Goal: Transaction & Acquisition: Register for event/course

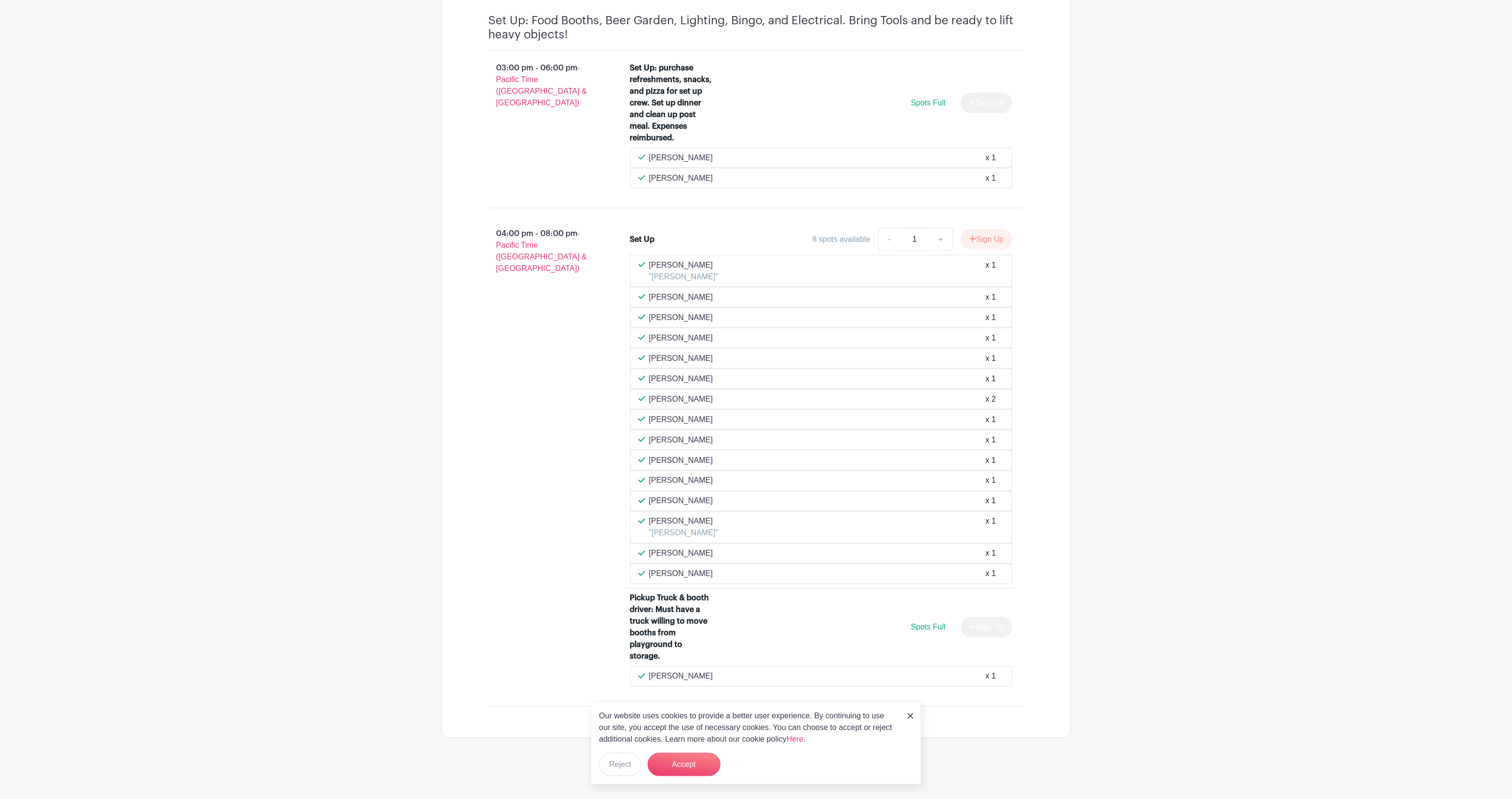
scroll to position [1042, 0]
click at [910, 713] on img at bounding box center [910, 715] width 6 height 6
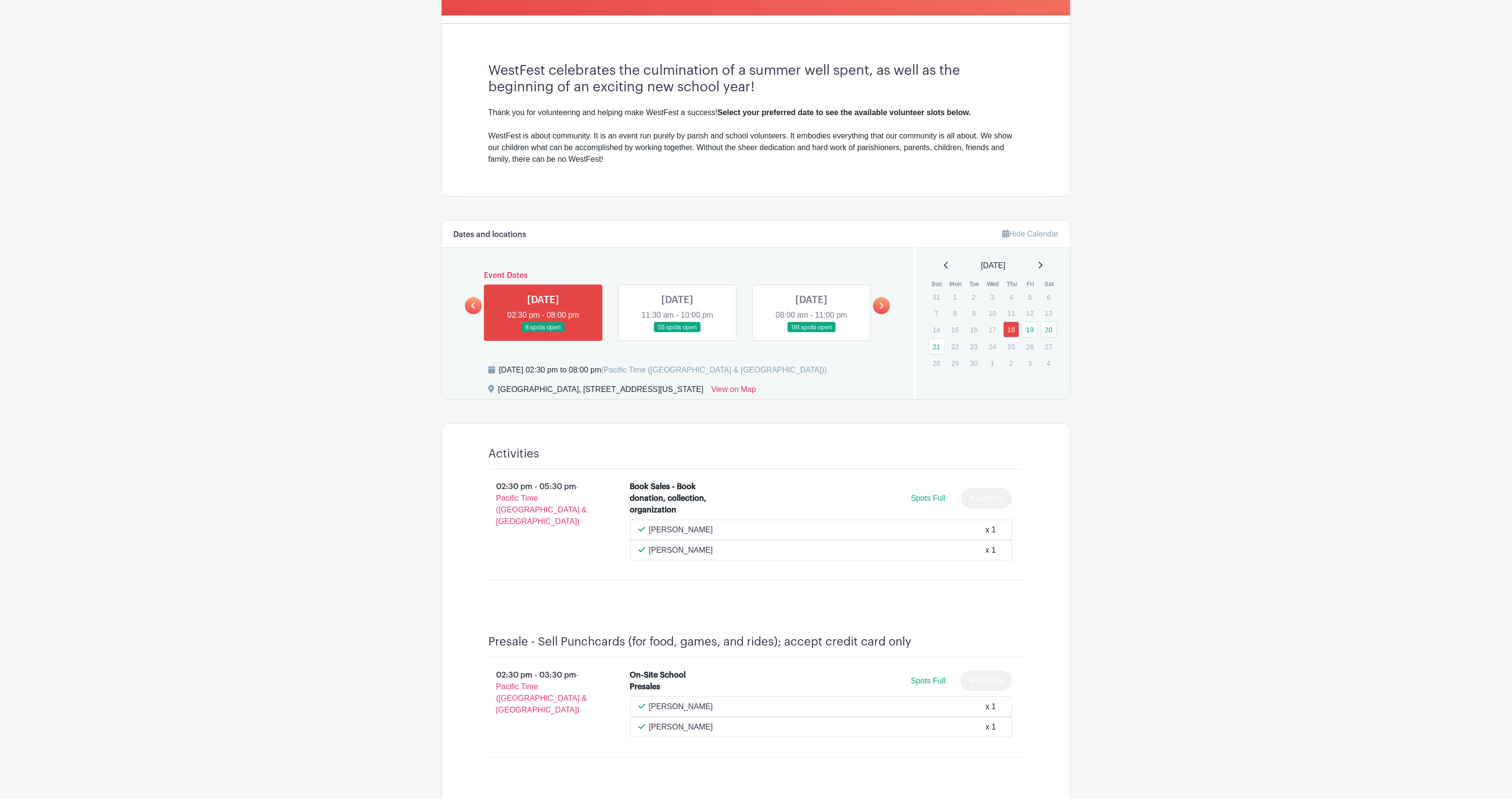
scroll to position [71, 0]
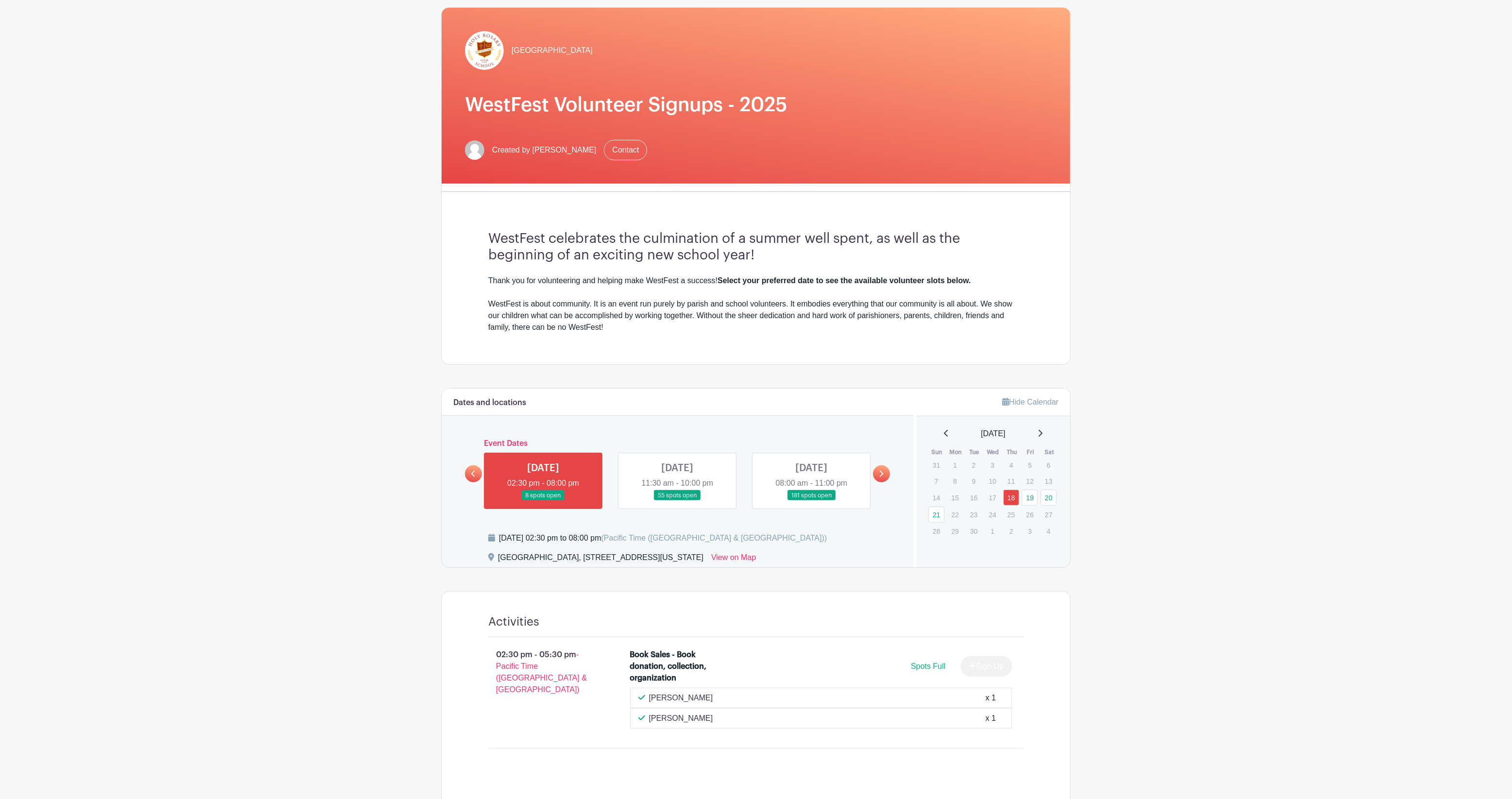
click at [677, 501] on link at bounding box center [677, 501] width 0 height 0
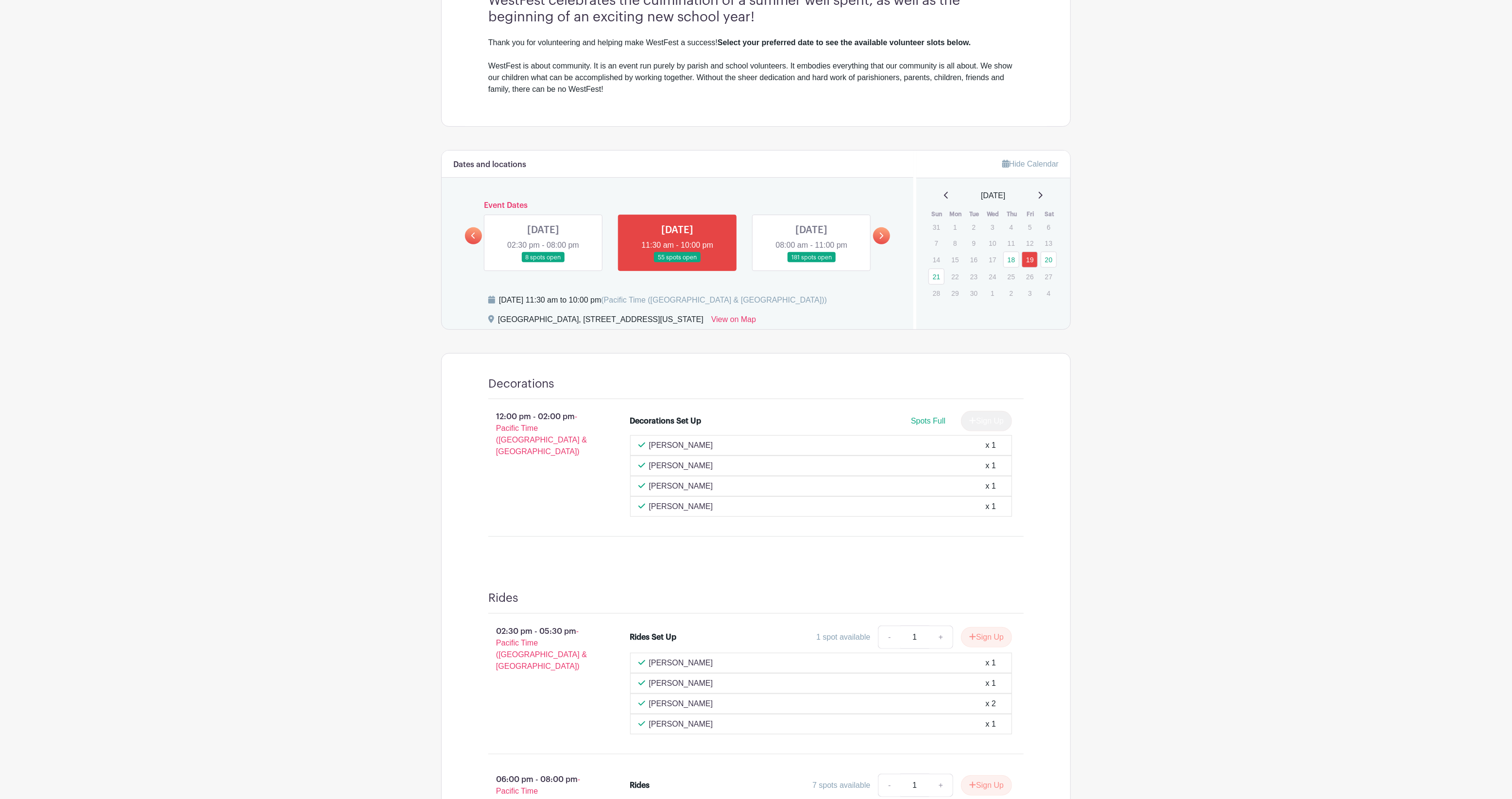
scroll to position [313, 0]
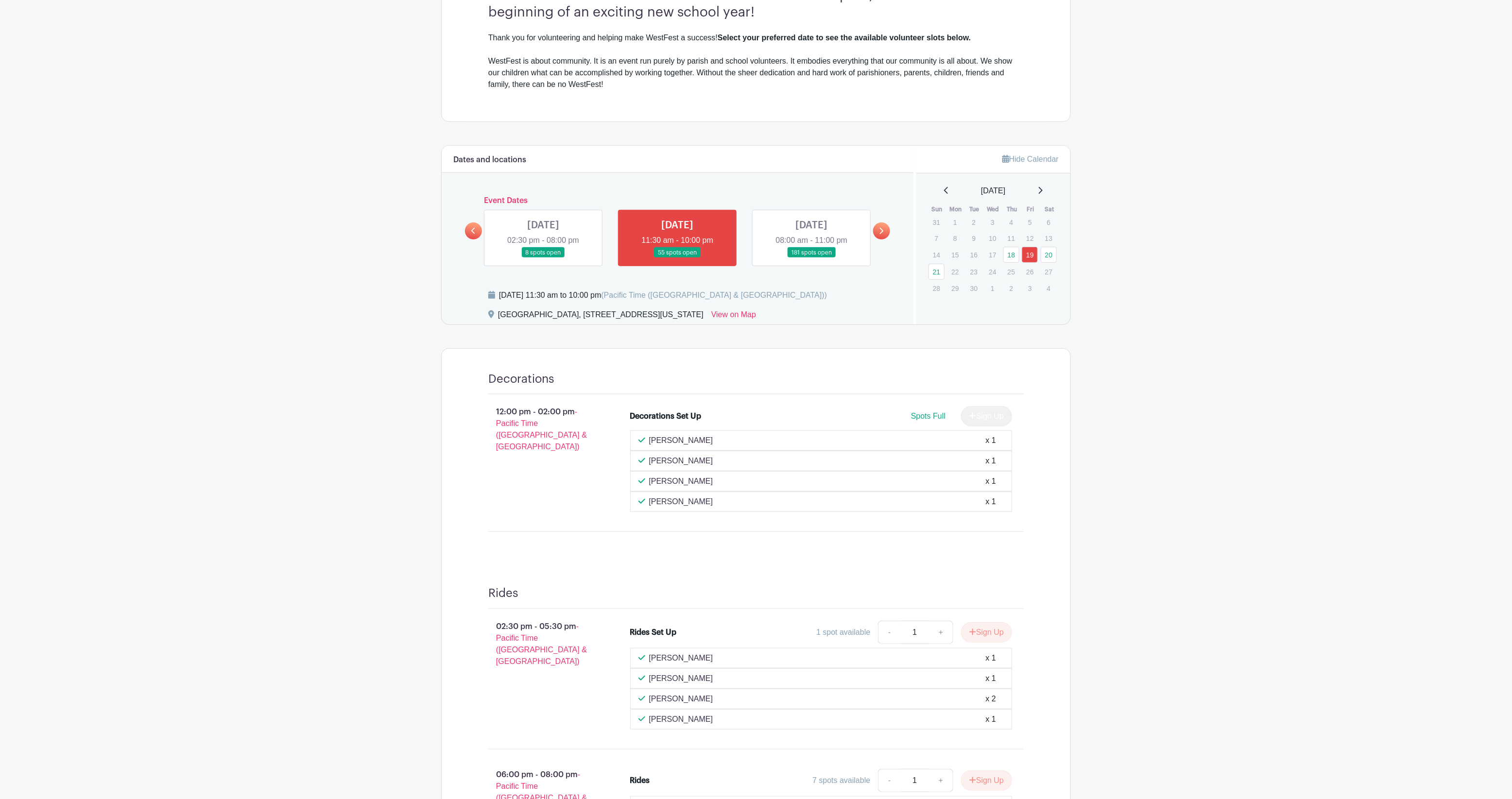
click at [543, 258] on link at bounding box center [543, 258] width 0 height 0
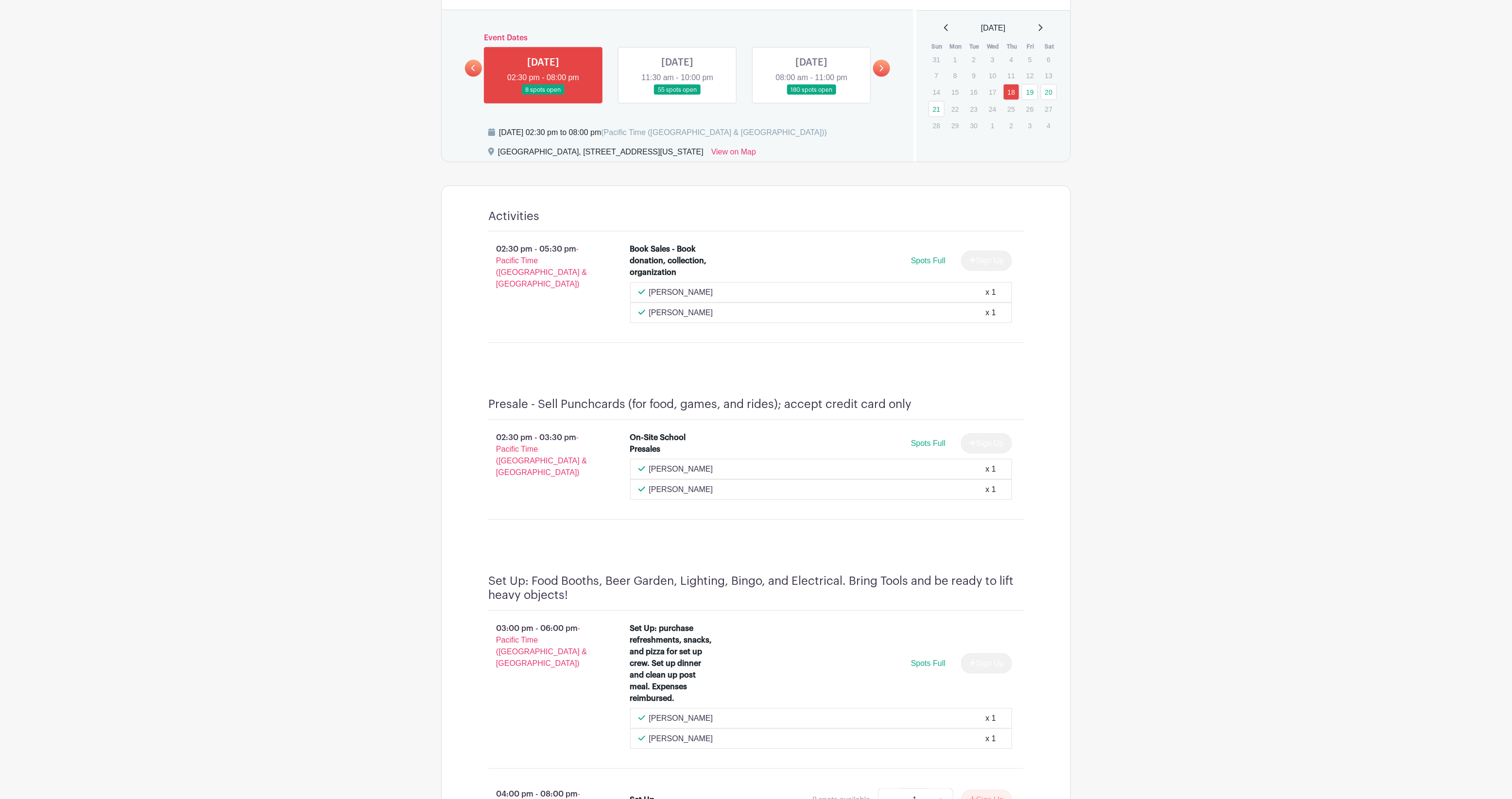
scroll to position [313, 0]
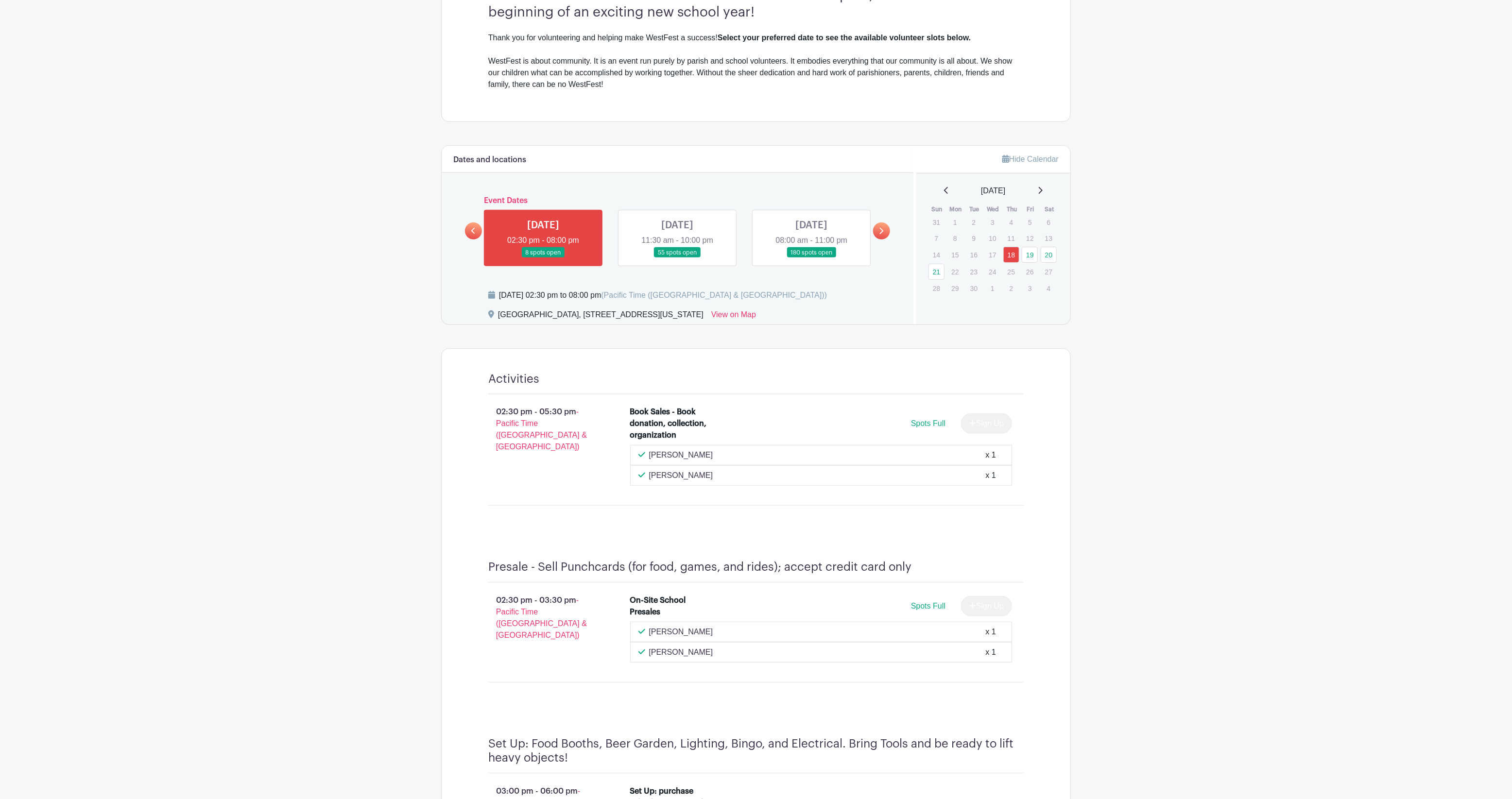
click at [677, 258] on link at bounding box center [677, 258] width 0 height 0
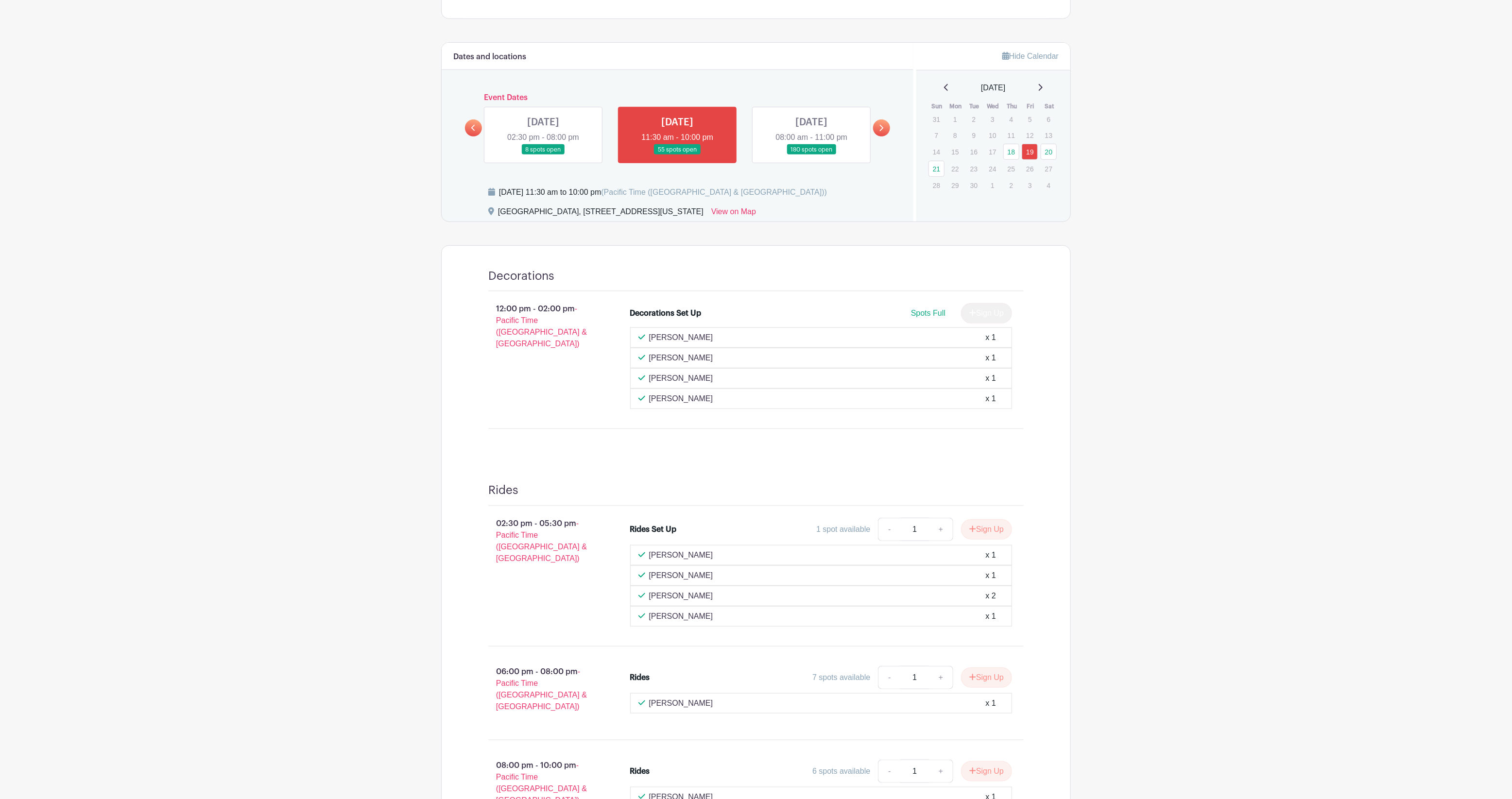
scroll to position [253, 0]
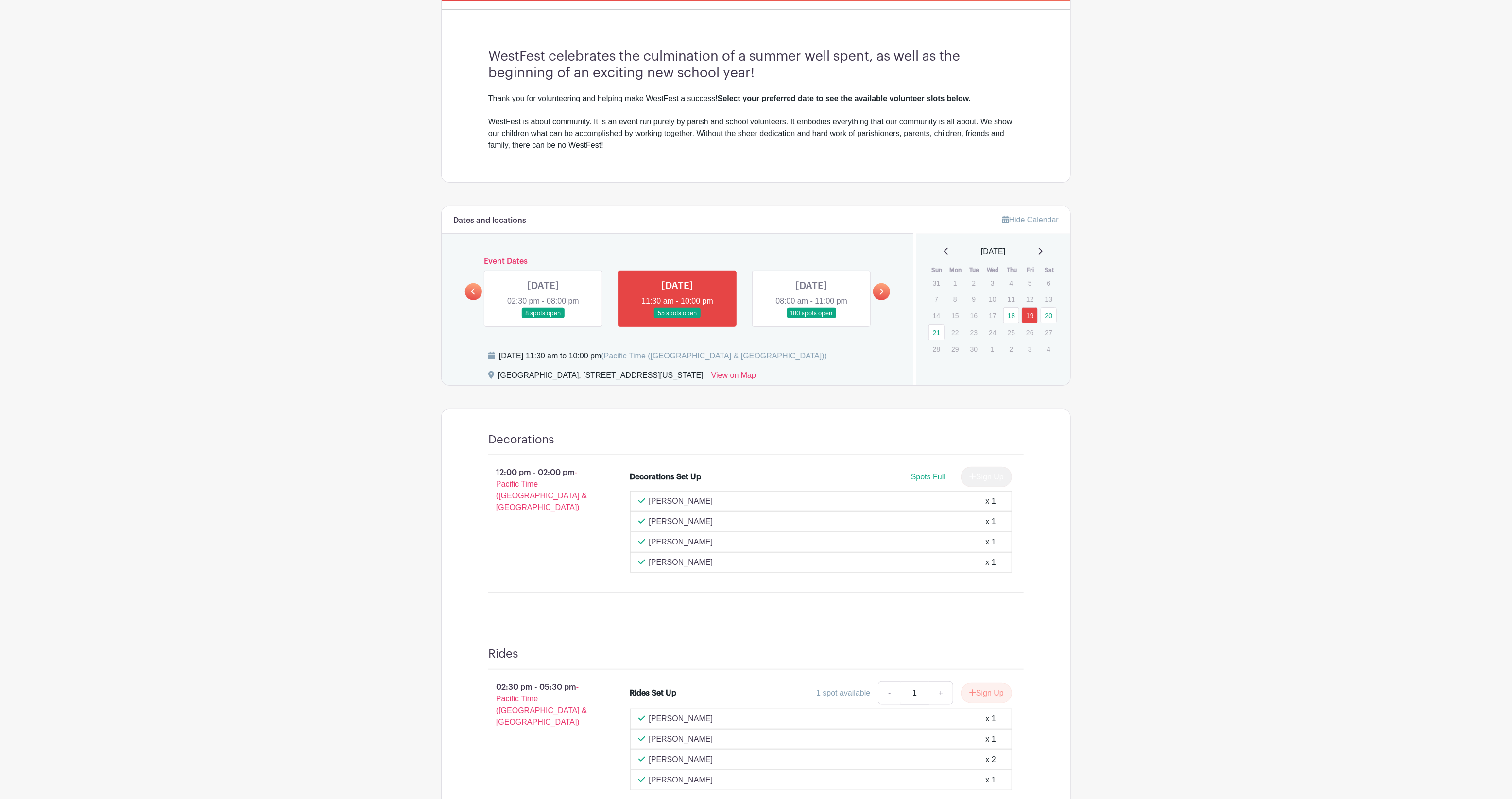
click at [812, 319] on link at bounding box center [812, 319] width 0 height 0
click at [879, 295] on icon at bounding box center [881, 292] width 4 height 7
click at [476, 295] on link at bounding box center [473, 292] width 17 height 17
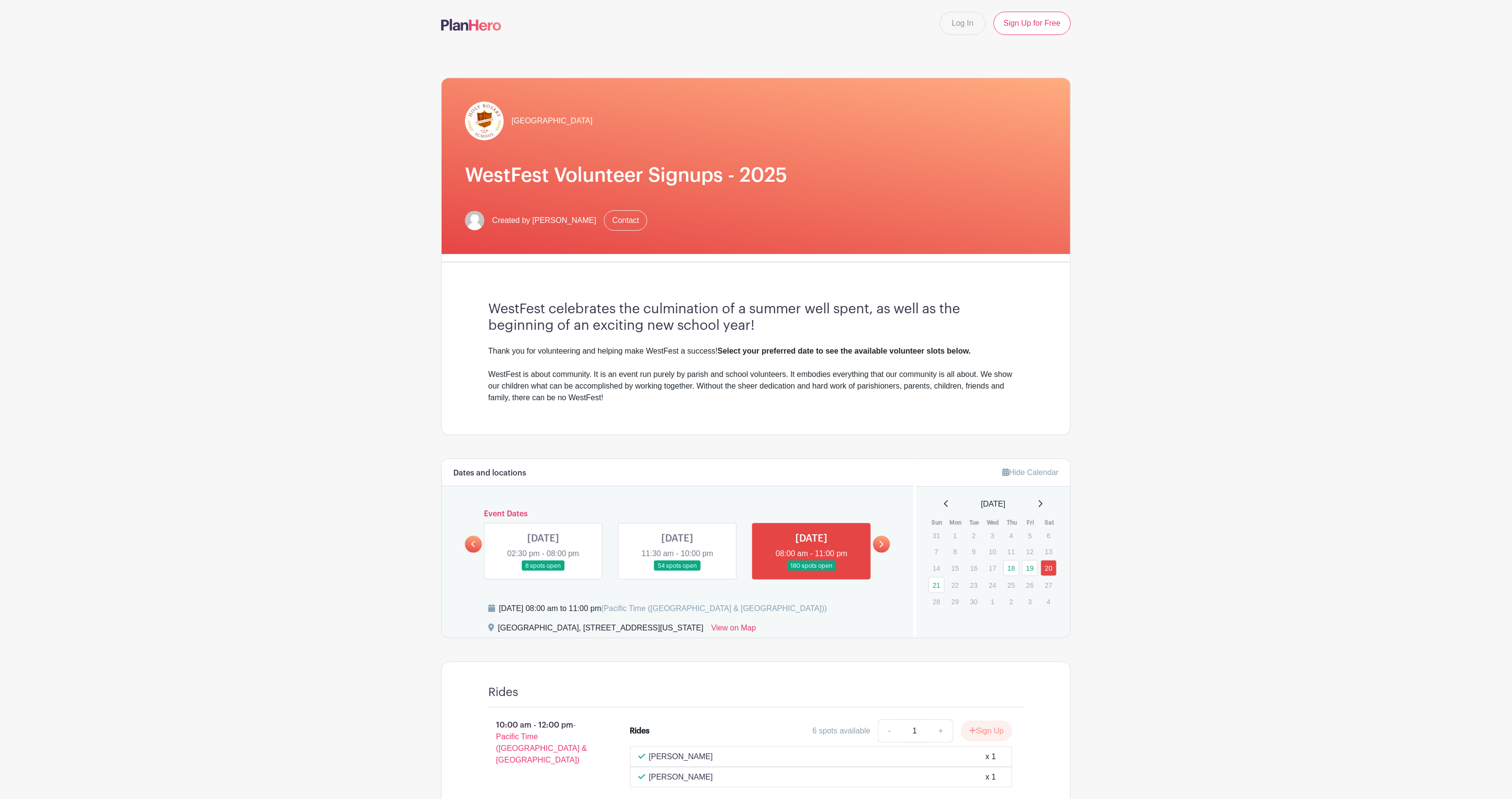
click at [888, 545] on link at bounding box center [881, 544] width 17 height 17
click at [543, 571] on link at bounding box center [543, 571] width 0 height 0
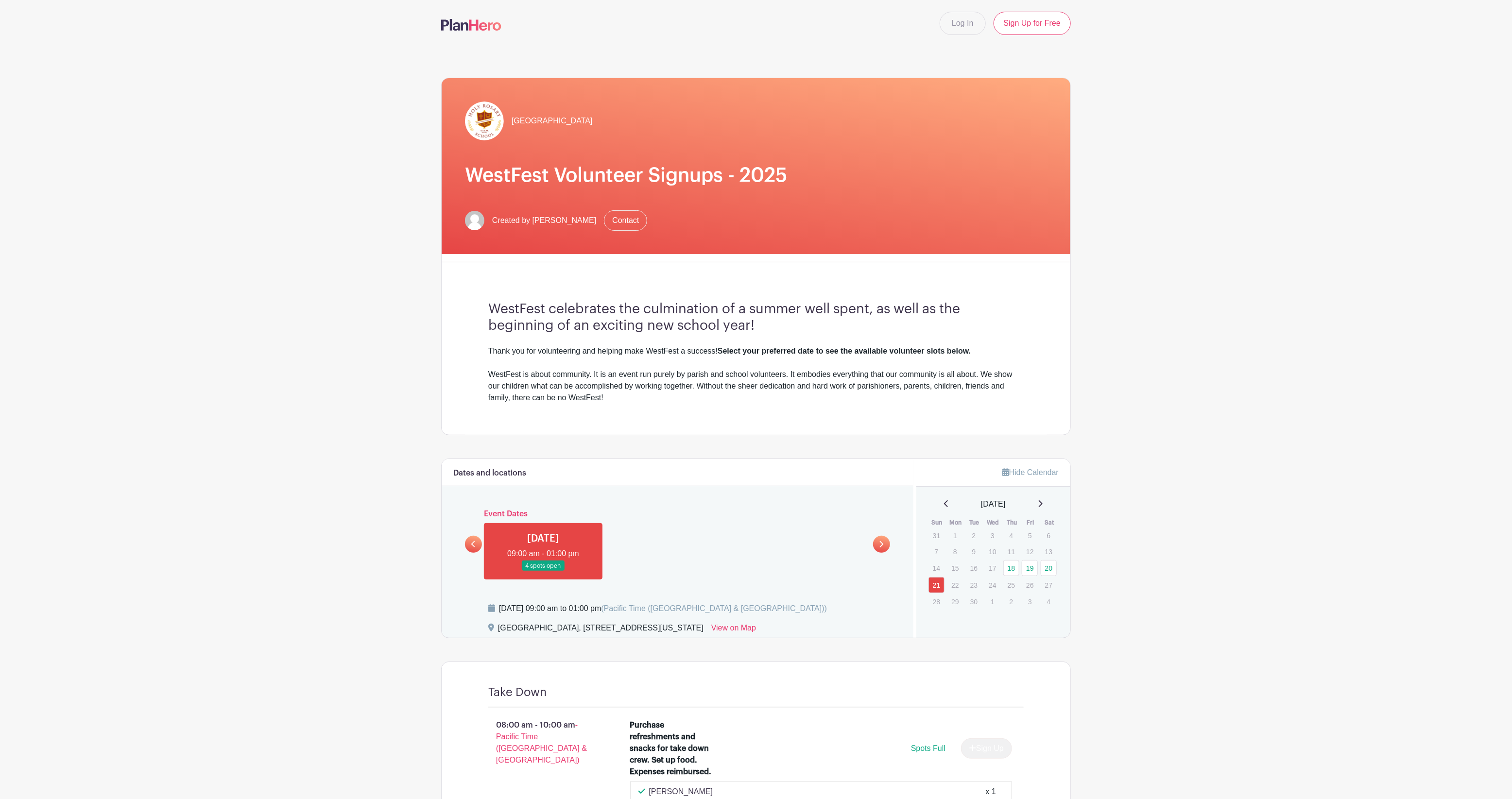
click at [474, 546] on icon at bounding box center [473, 544] width 4 height 7
click at [543, 571] on link at bounding box center [543, 571] width 0 height 0
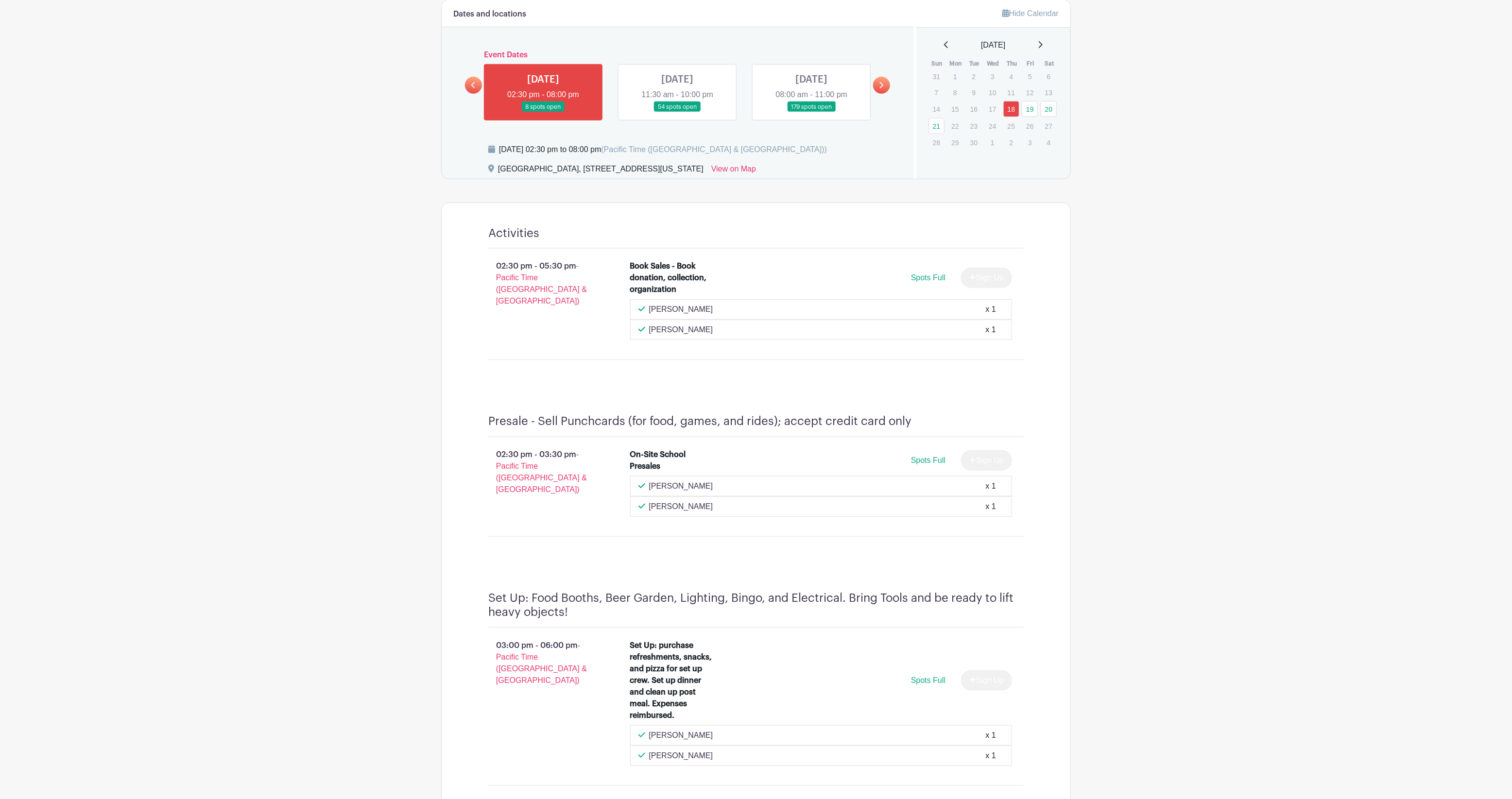
scroll to position [374, 0]
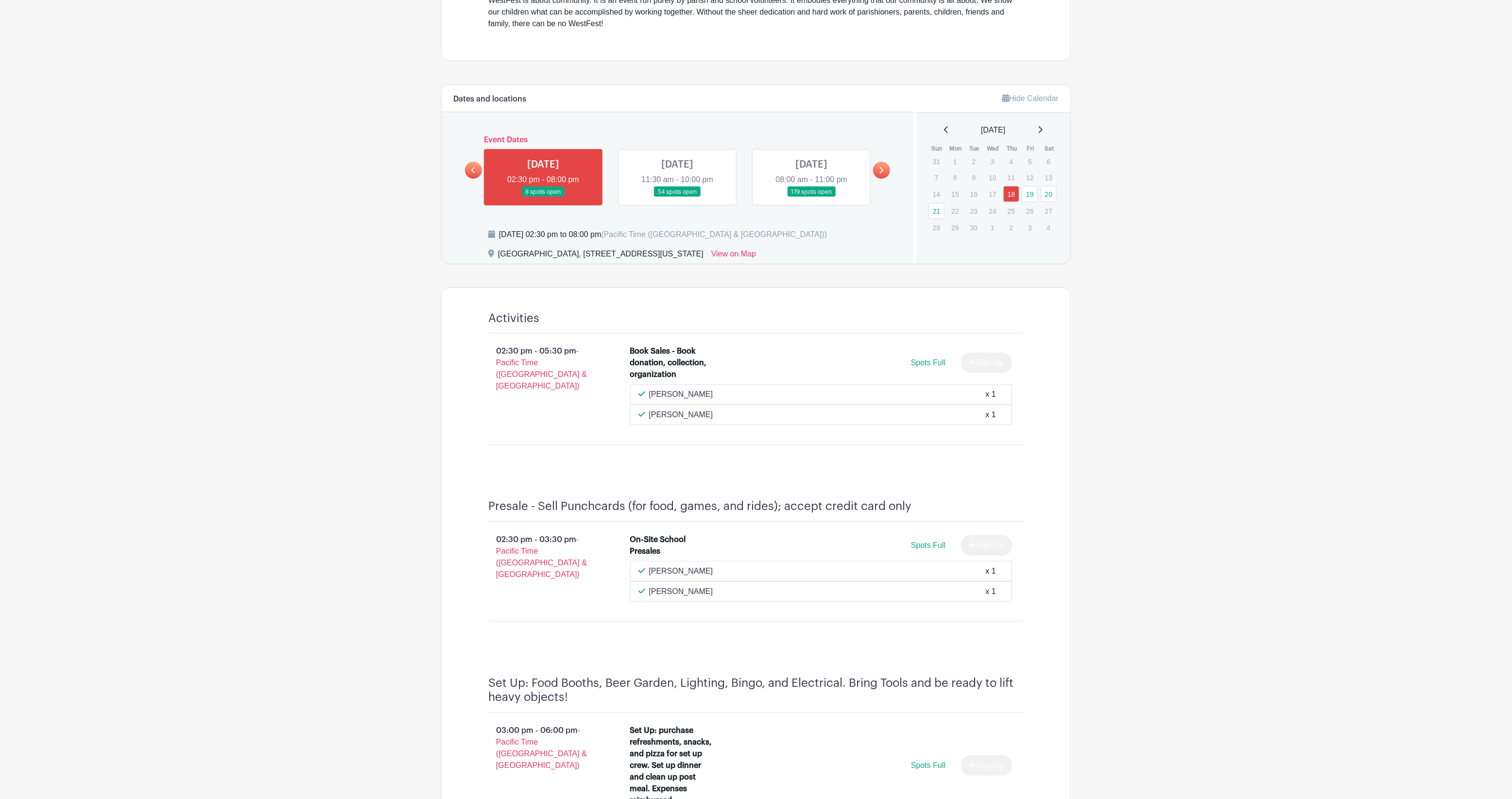
click at [677, 197] on link at bounding box center [677, 197] width 0 height 0
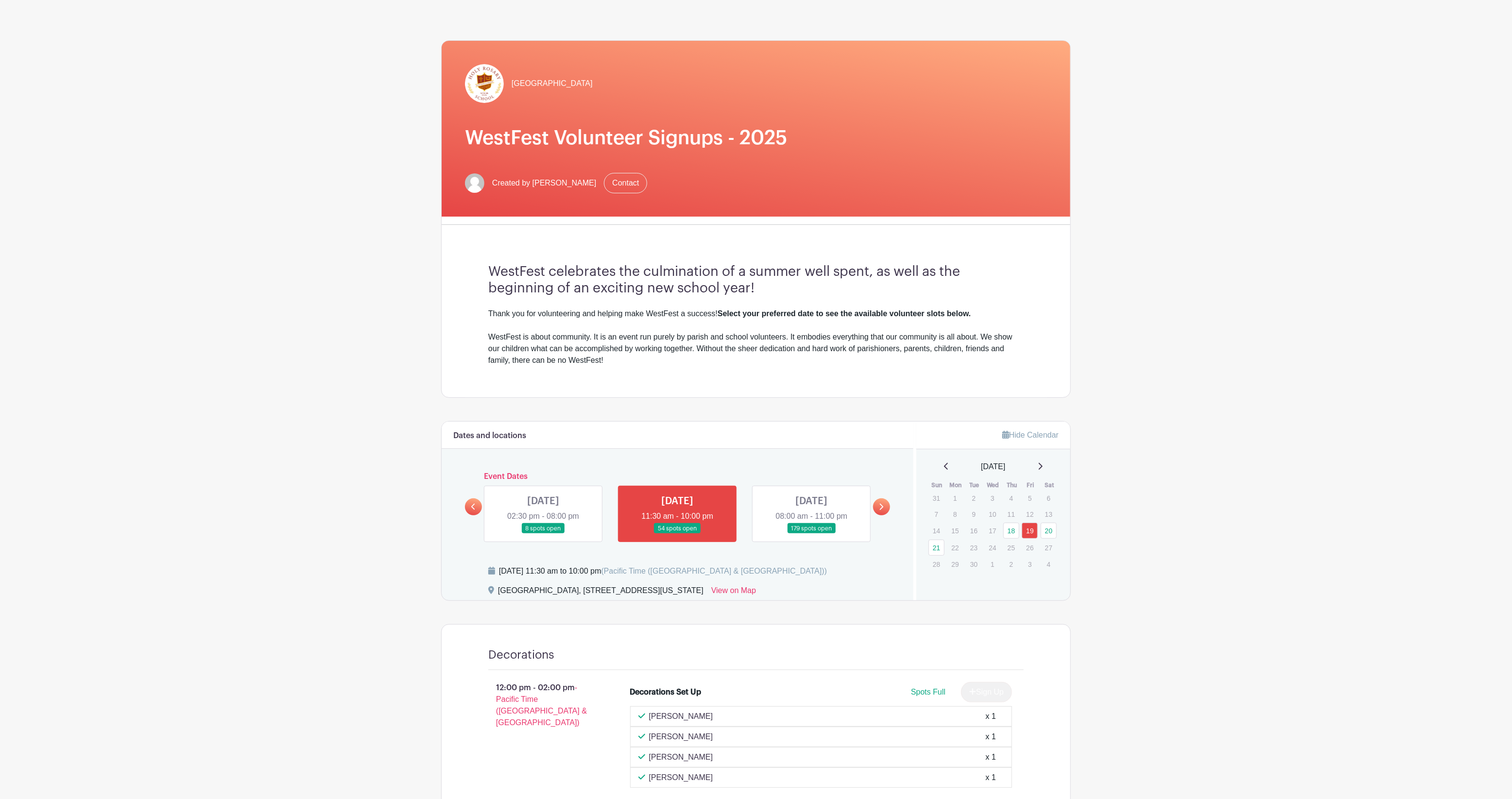
scroll to position [3, 0]
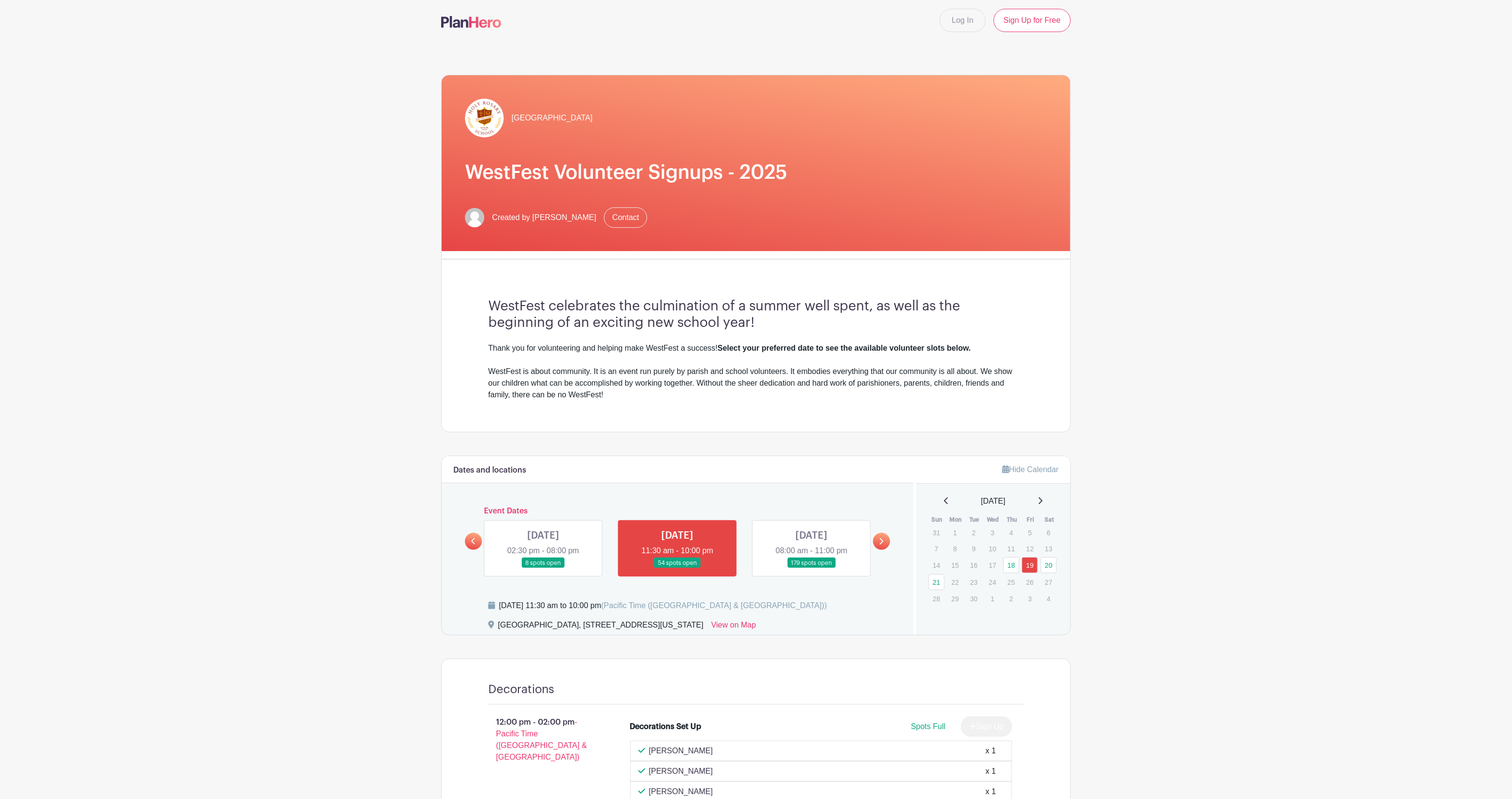
click at [812, 568] on link at bounding box center [812, 568] width 0 height 0
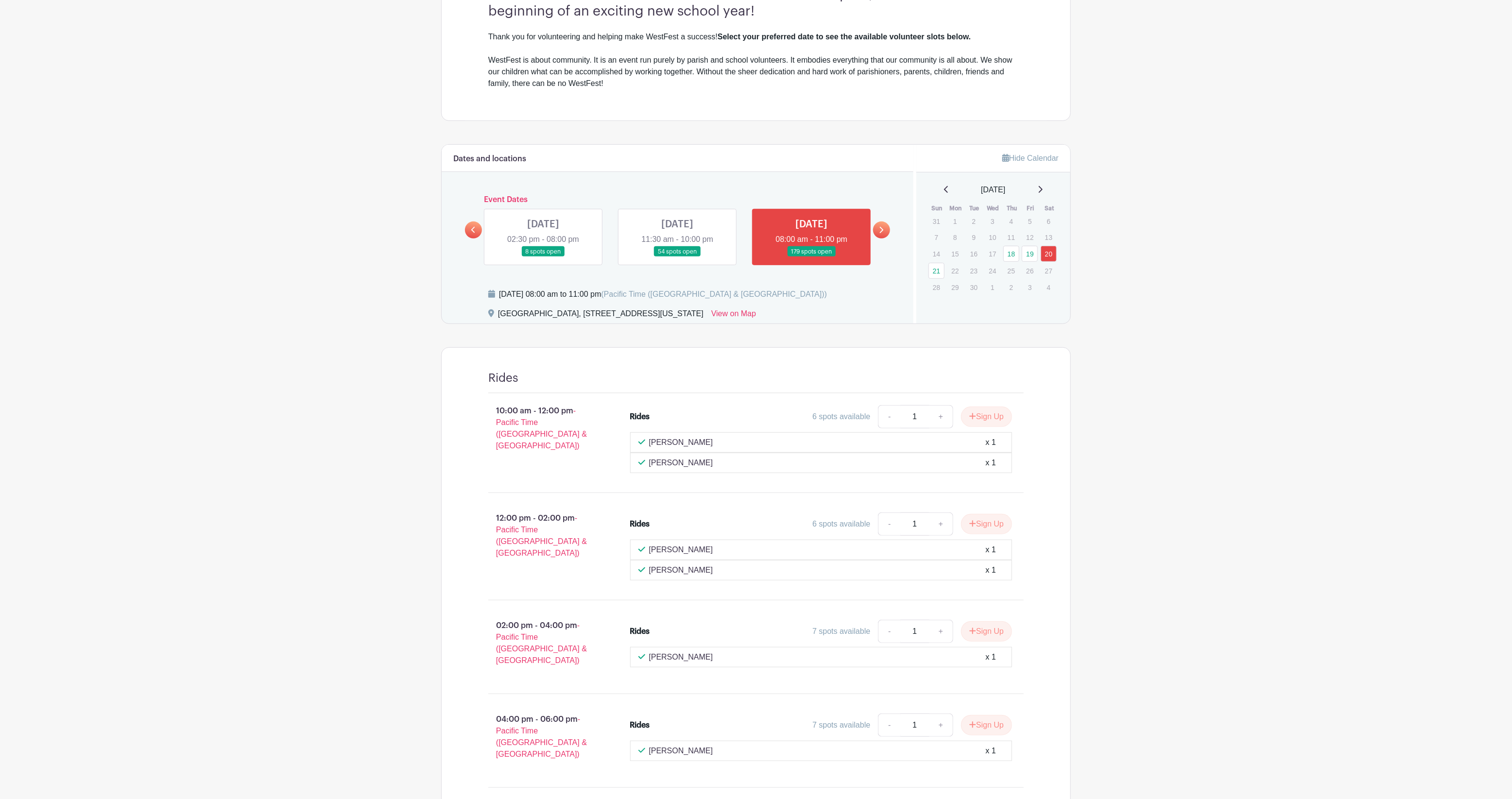
scroll to position [277, 0]
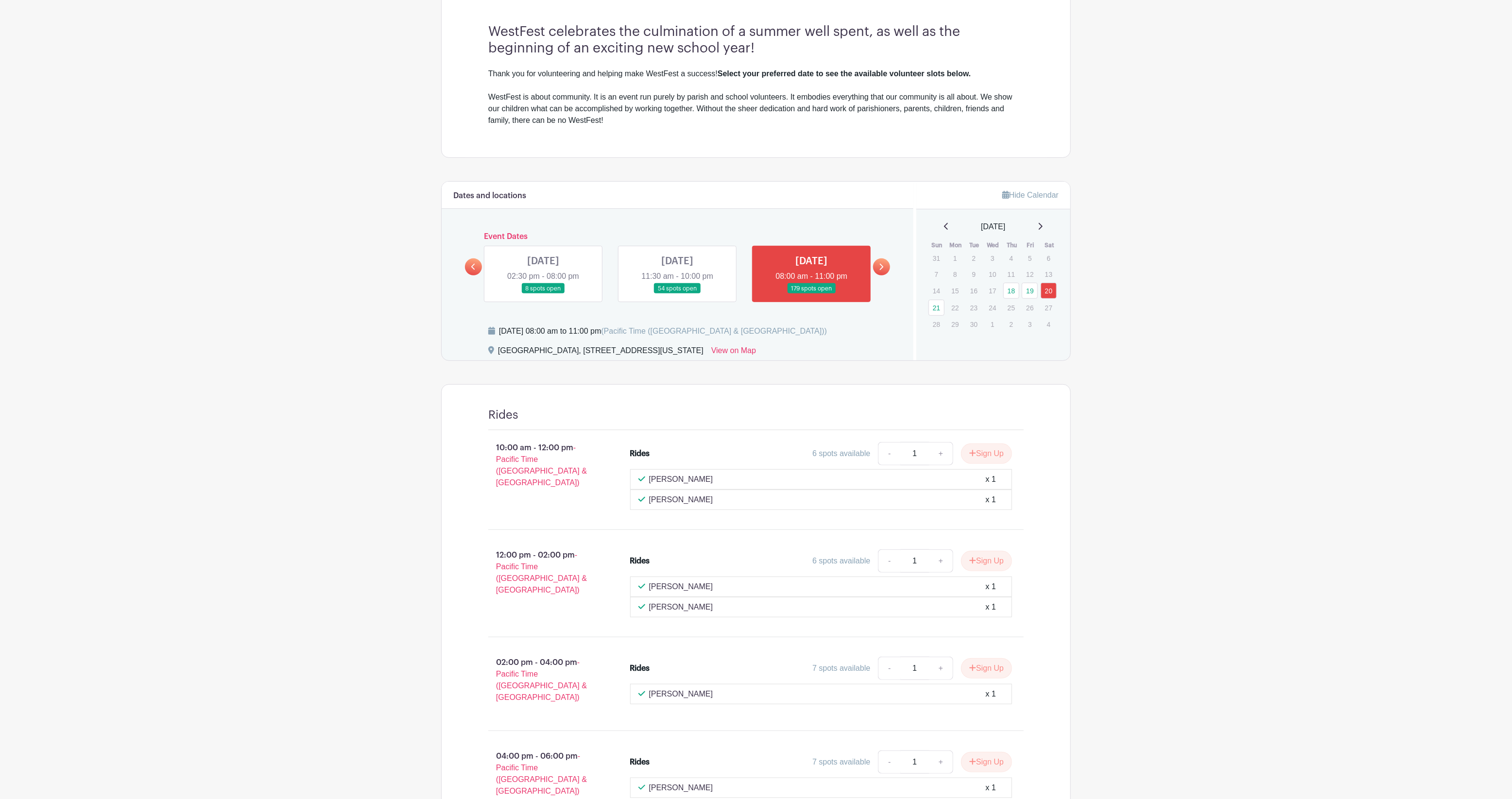
click at [677, 294] on link at bounding box center [677, 294] width 0 height 0
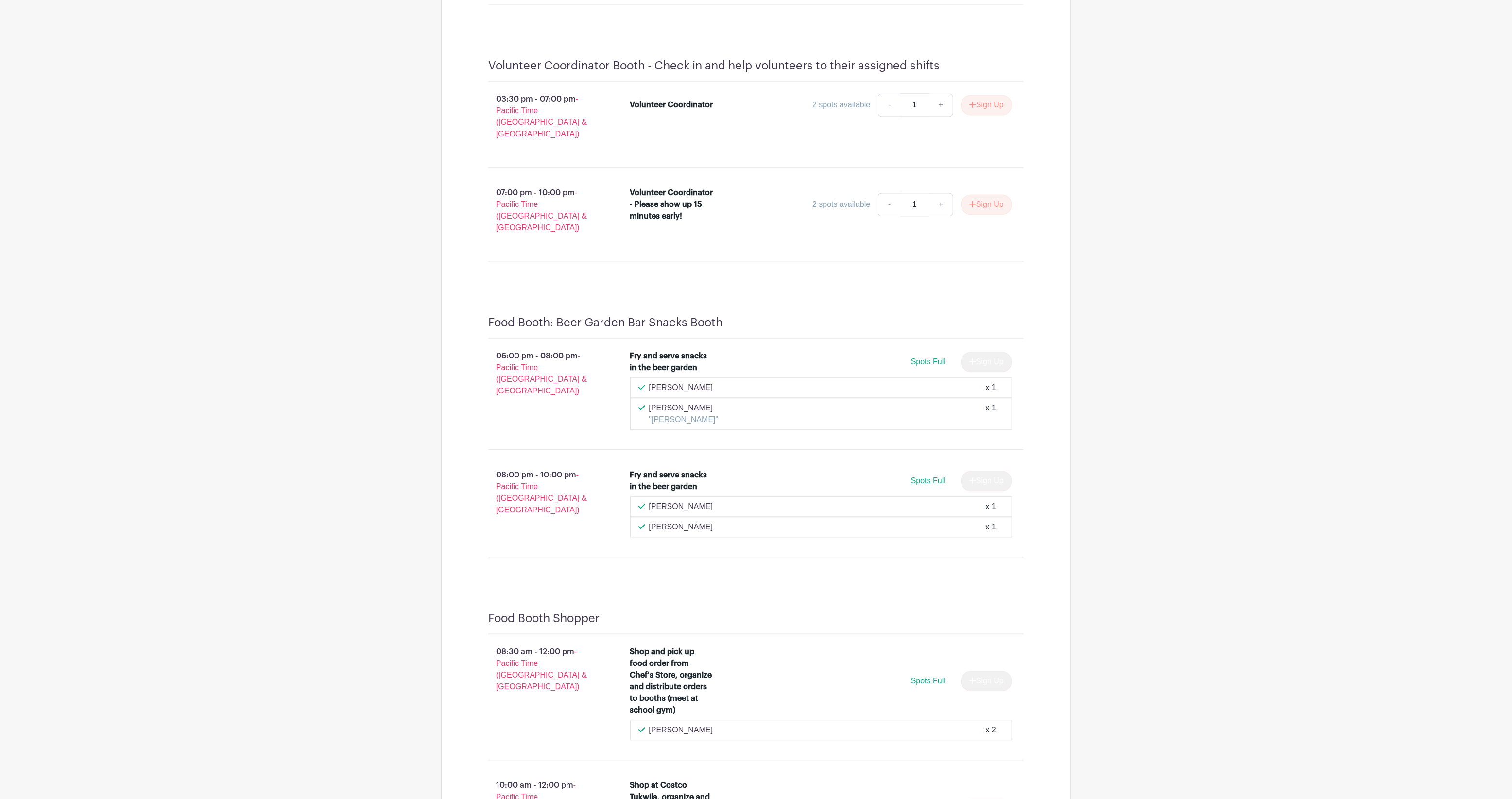
scroll to position [7956, 0]
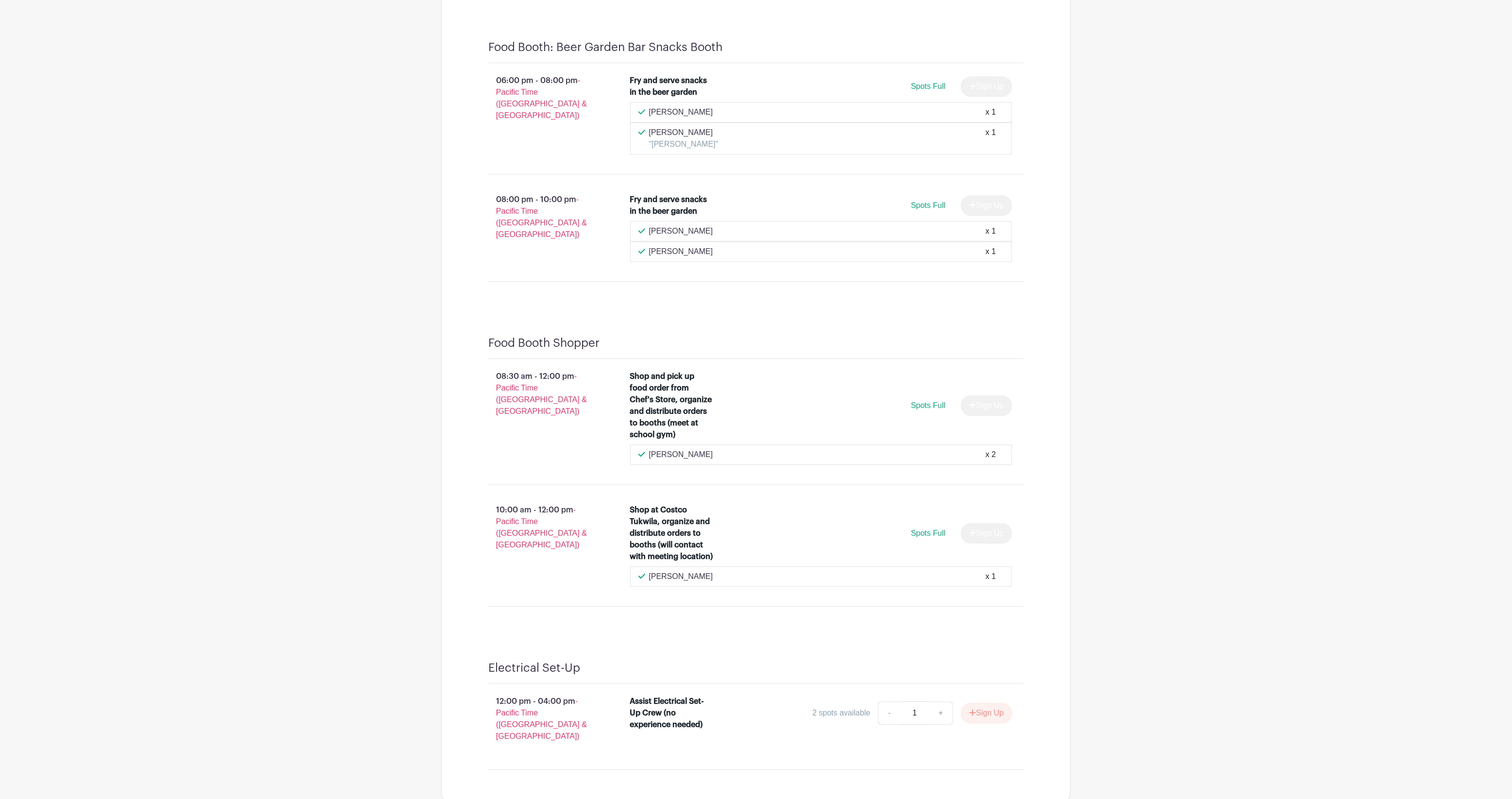
click at [978, 703] on button "Sign Up" at bounding box center [986, 713] width 51 height 21
click at [1006, 776] on link "Review & Confirm Signups" at bounding box center [1014, 773] width 113 height 23
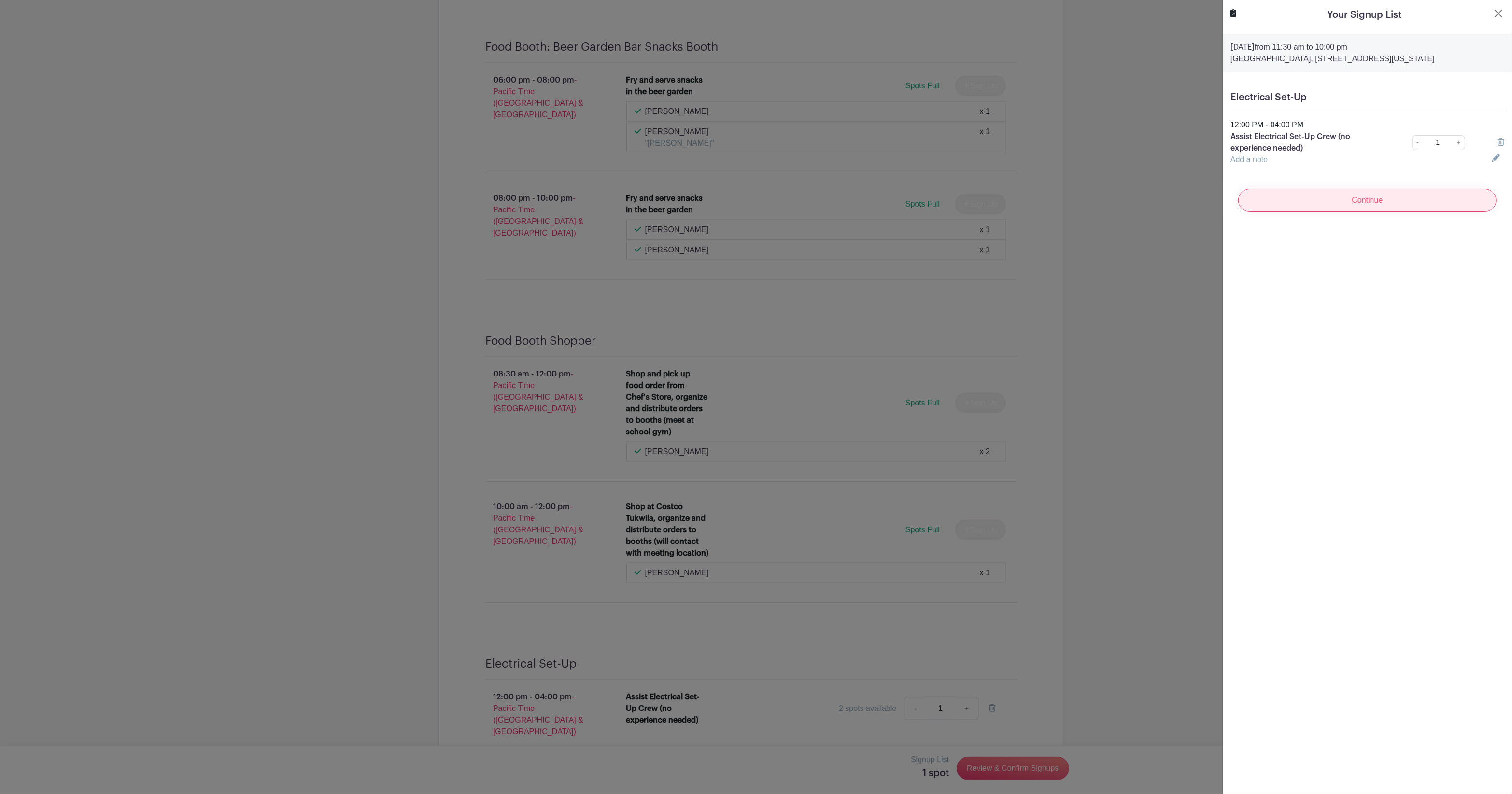
click at [1320, 208] on input "Continue" at bounding box center [1367, 200] width 258 height 23
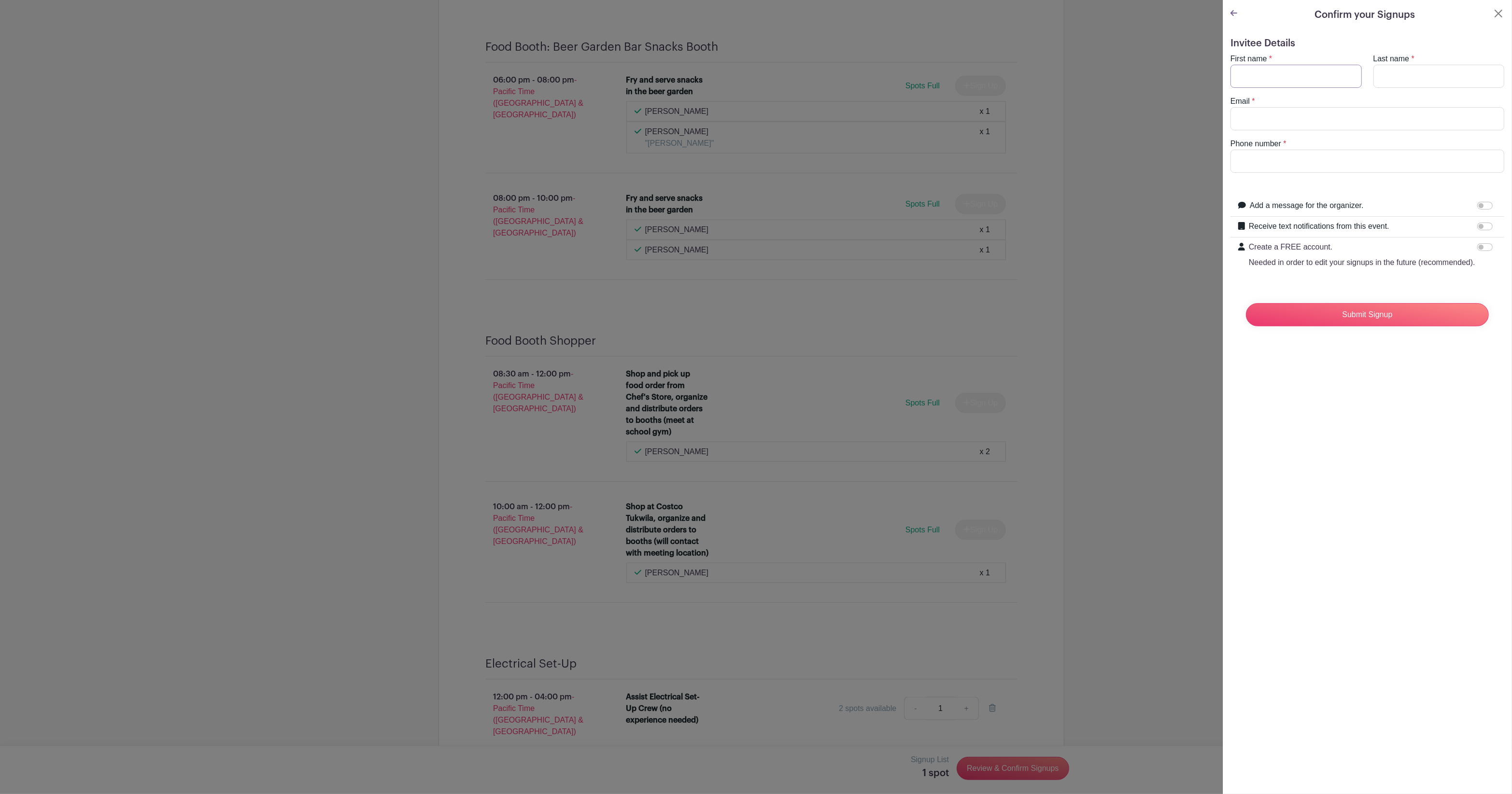
click at [1297, 69] on input "First name" at bounding box center [1296, 76] width 132 height 23
type input "[PERSON_NAME]"
type input "[EMAIL_ADDRESS][DOMAIN_NAME]"
type input "2068180923"
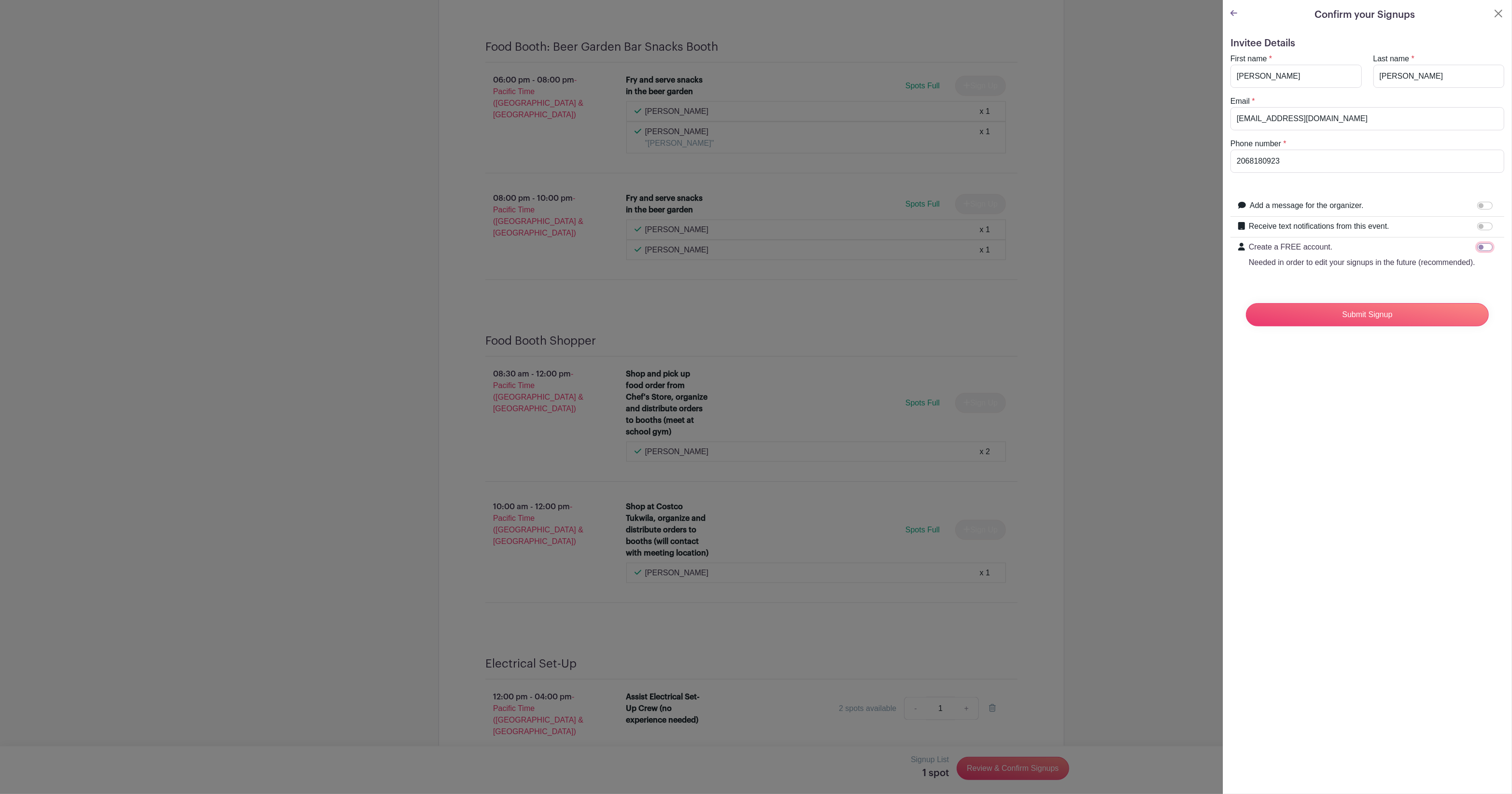
click at [1477, 249] on input "Create a FREE account. Needed in order to edit your signups in the future (reco…" at bounding box center [1485, 247] width 16 height 7
checkbox input "true"
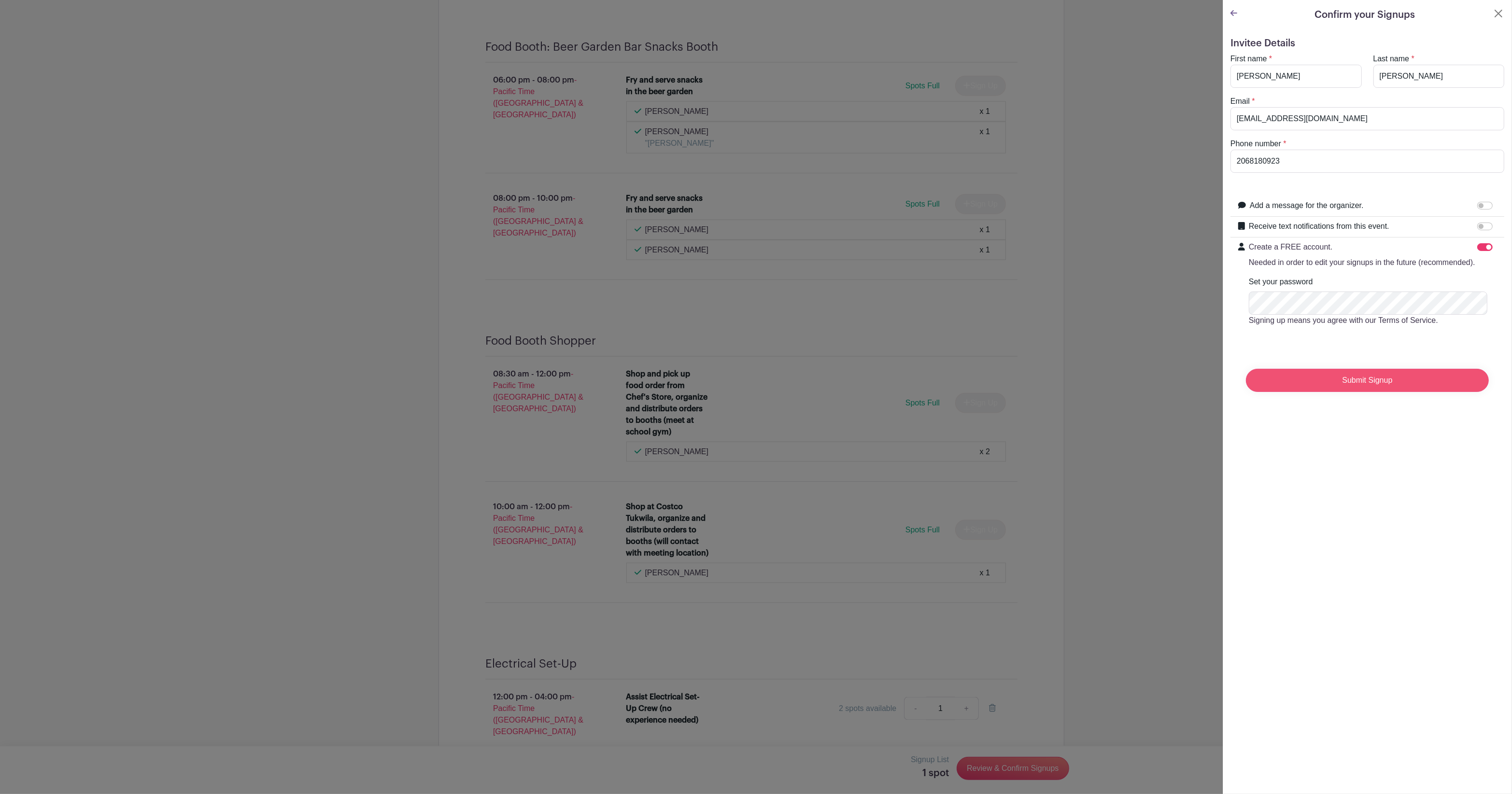
click at [1357, 392] on input "Submit Signup" at bounding box center [1367, 380] width 243 height 23
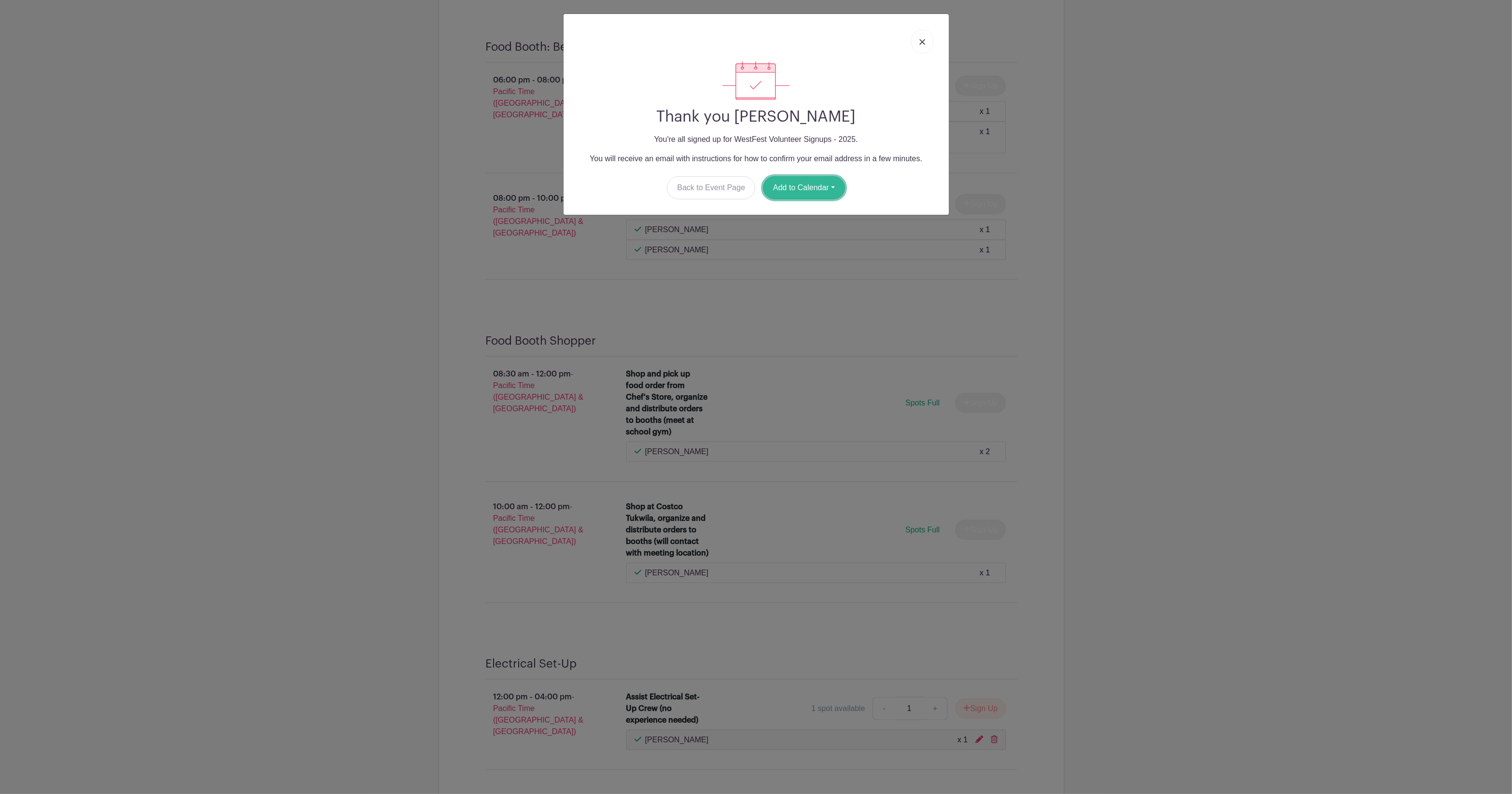
click at [807, 192] on button "Add to Calendar" at bounding box center [804, 187] width 82 height 23
click at [804, 214] on link "Google Calendar" at bounding box center [801, 212] width 76 height 16
